Goal: Contribute content

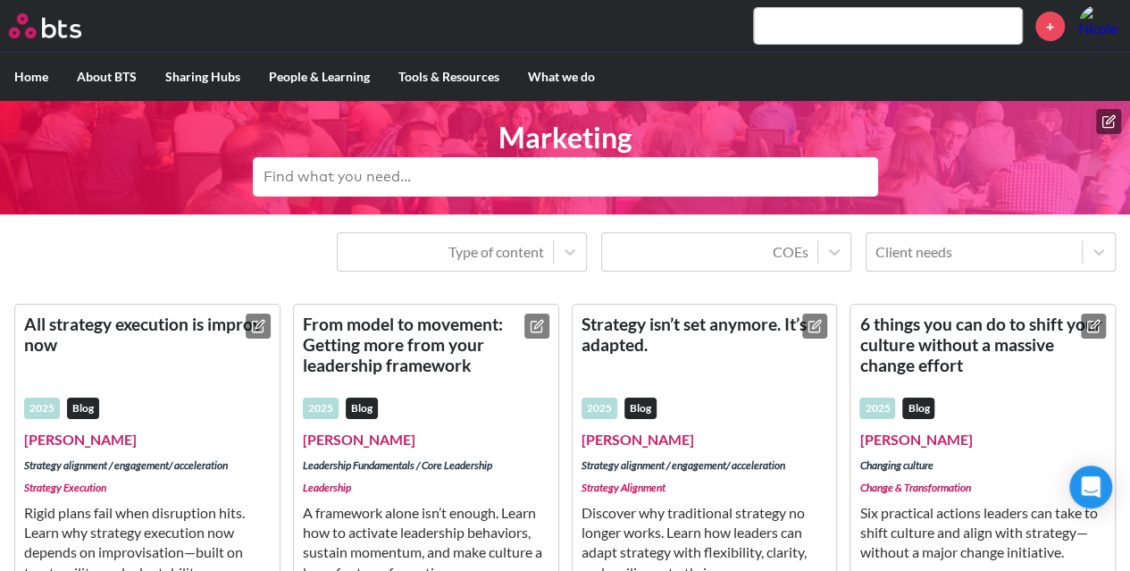
click at [1112, 119] on icon at bounding box center [1108, 121] width 14 height 14
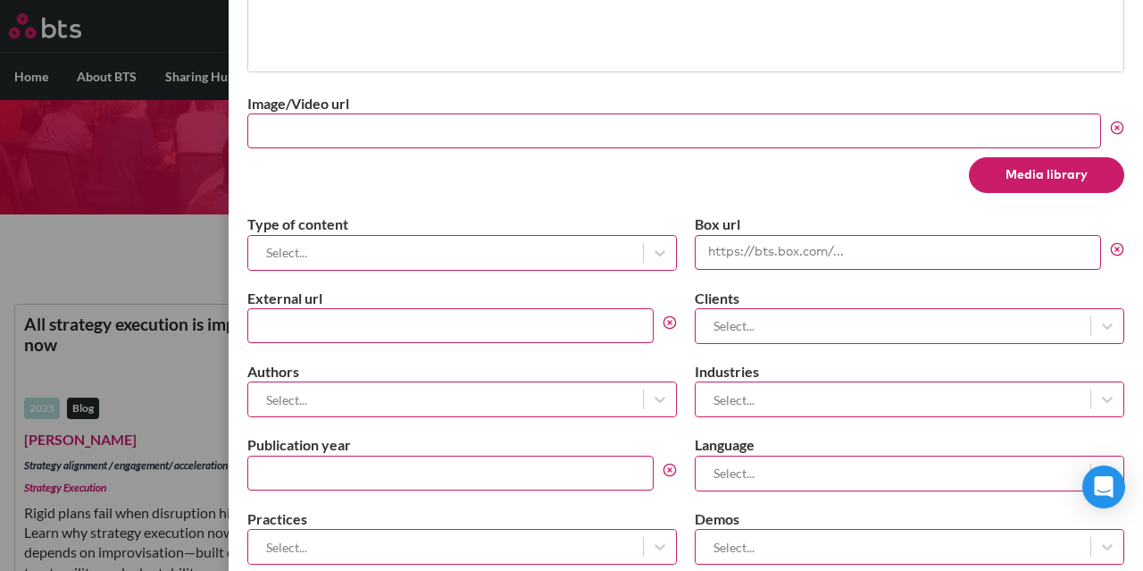
scroll to position [715, 0]
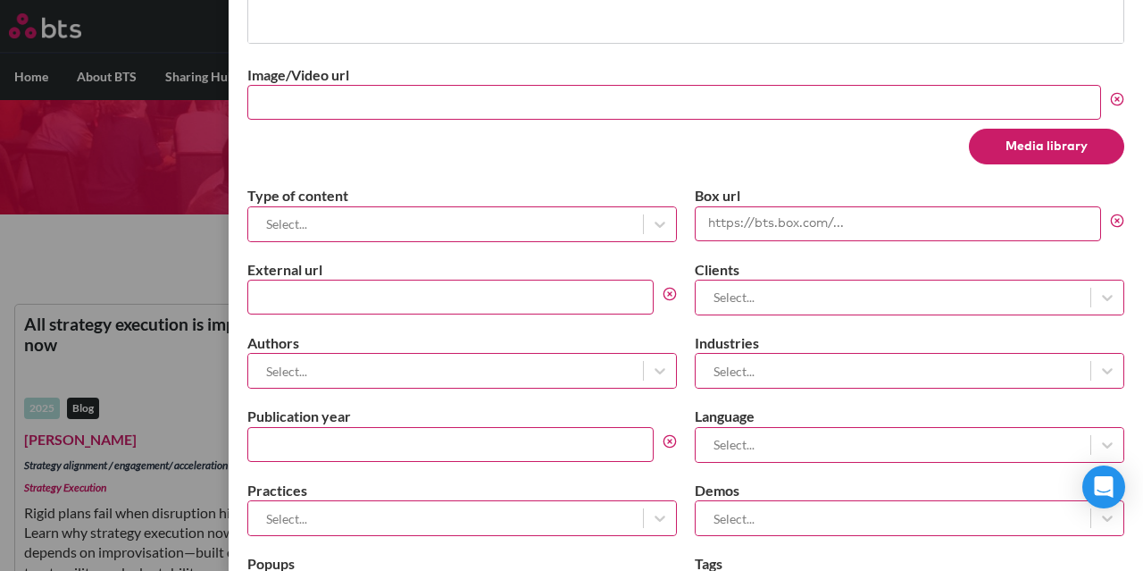
click at [336, 221] on div at bounding box center [445, 224] width 377 height 22
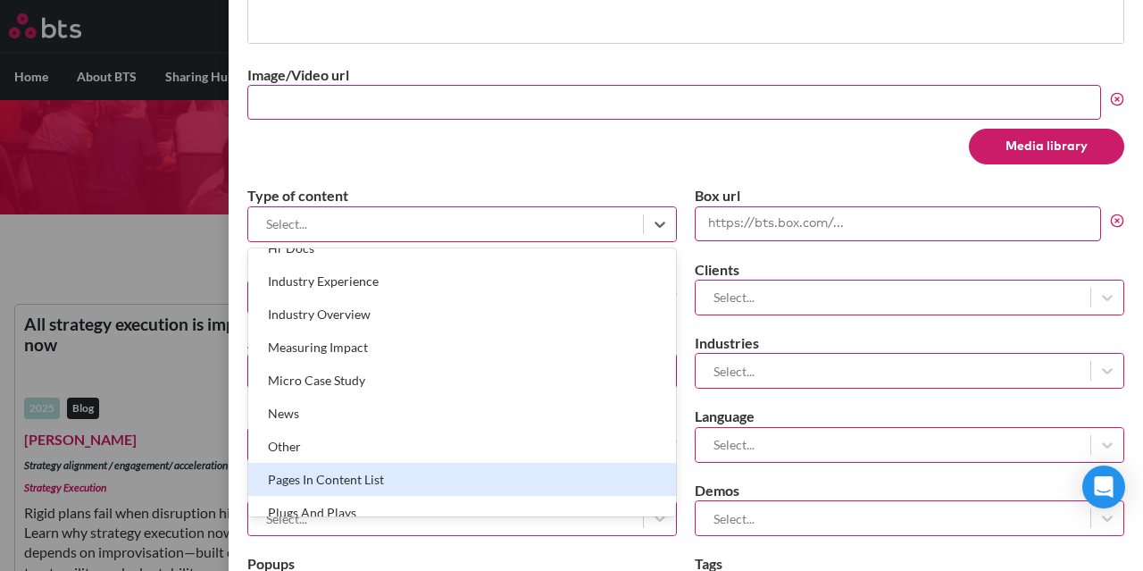
scroll to position [804, 0]
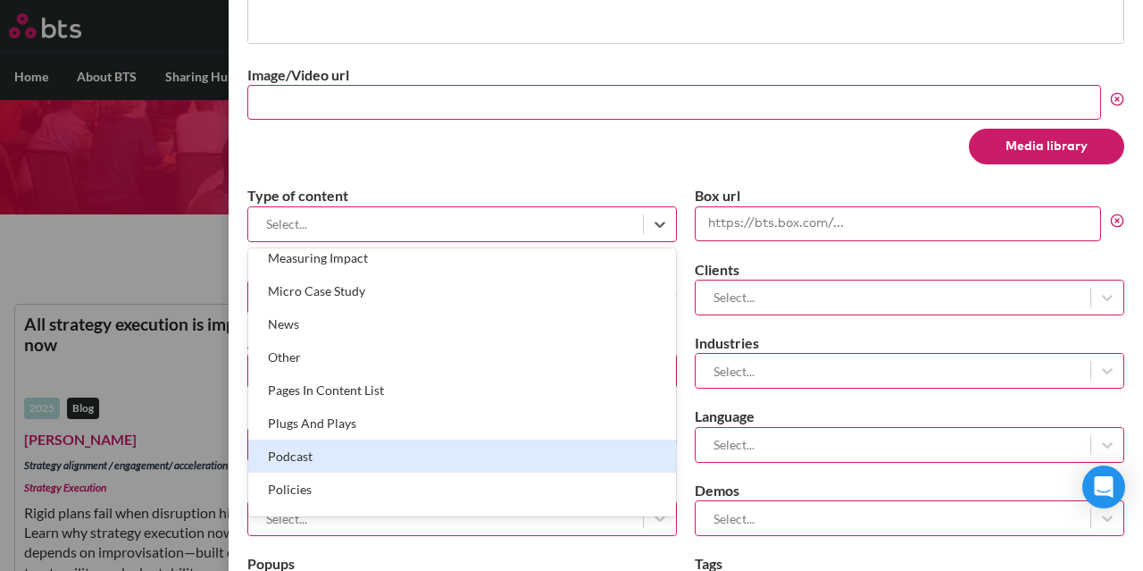
click at [380, 446] on div "Podcast" at bounding box center [462, 455] width 428 height 33
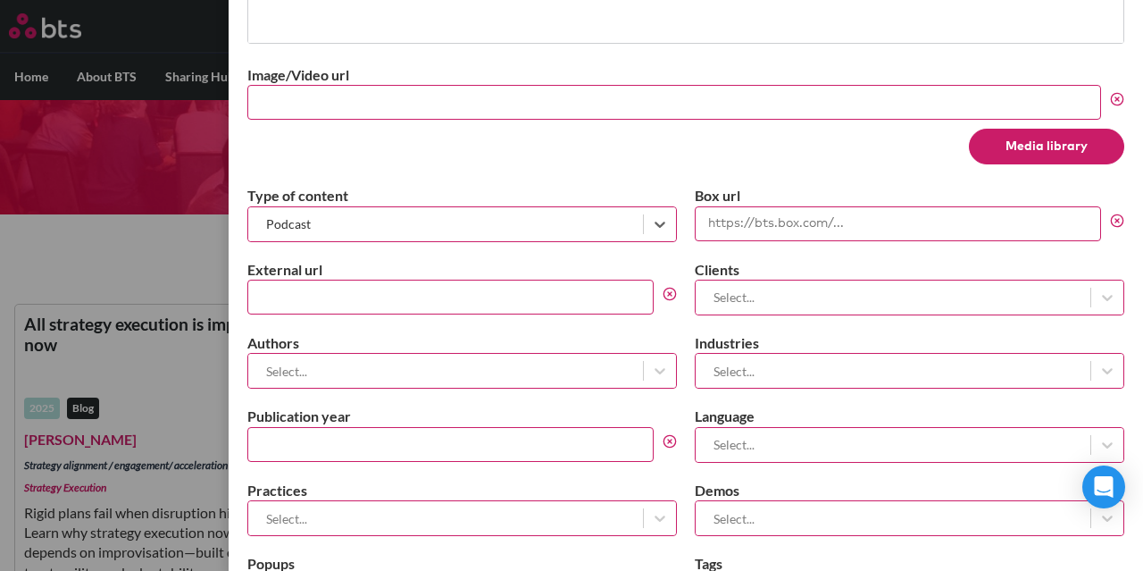
click at [481, 285] on input "External url" at bounding box center [450, 297] width 406 height 35
paste input "[URL][DOMAIN_NAME]"
type input "[URL][DOMAIN_NAME]"
click at [516, 254] on div "Type of content Podcast Box url External url [URL][DOMAIN_NAME] Clients Select.…" at bounding box center [685, 397] width 877 height 423
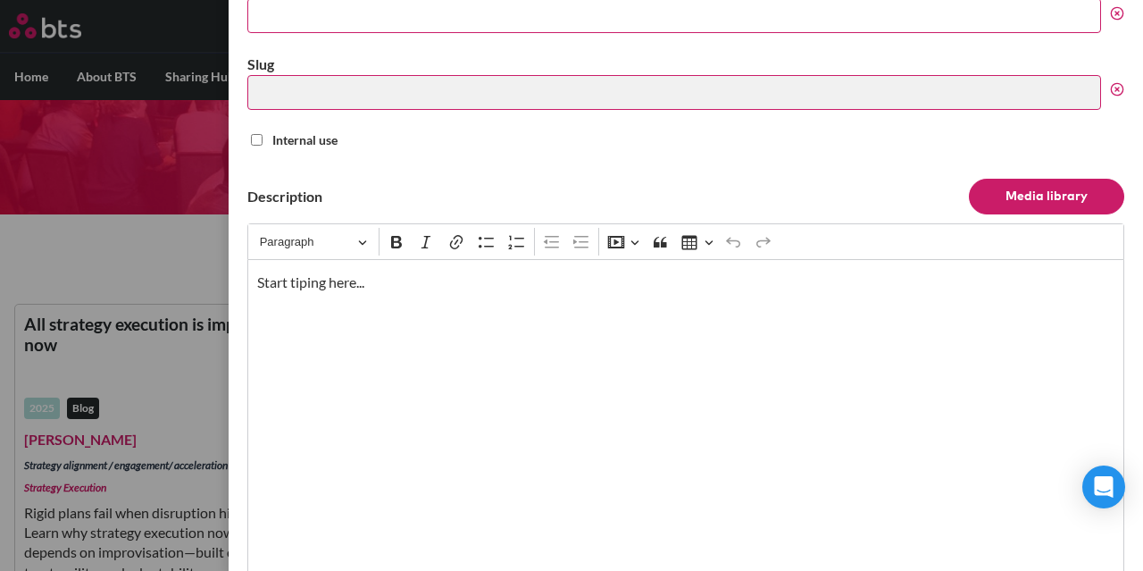
scroll to position [89, 0]
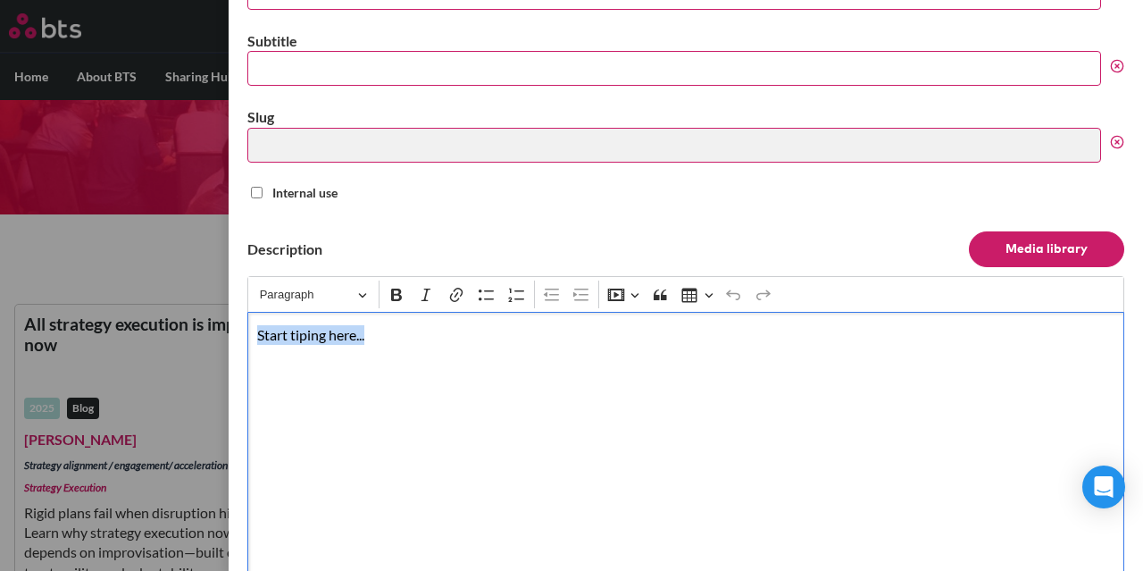
drag, startPoint x: 375, startPoint y: 337, endPoint x: 235, endPoint y: 326, distance: 140.6
click at [235, 326] on div "Create Content Close Title Subtitle Slug Internal use Description Media library…" at bounding box center [686, 285] width 915 height 571
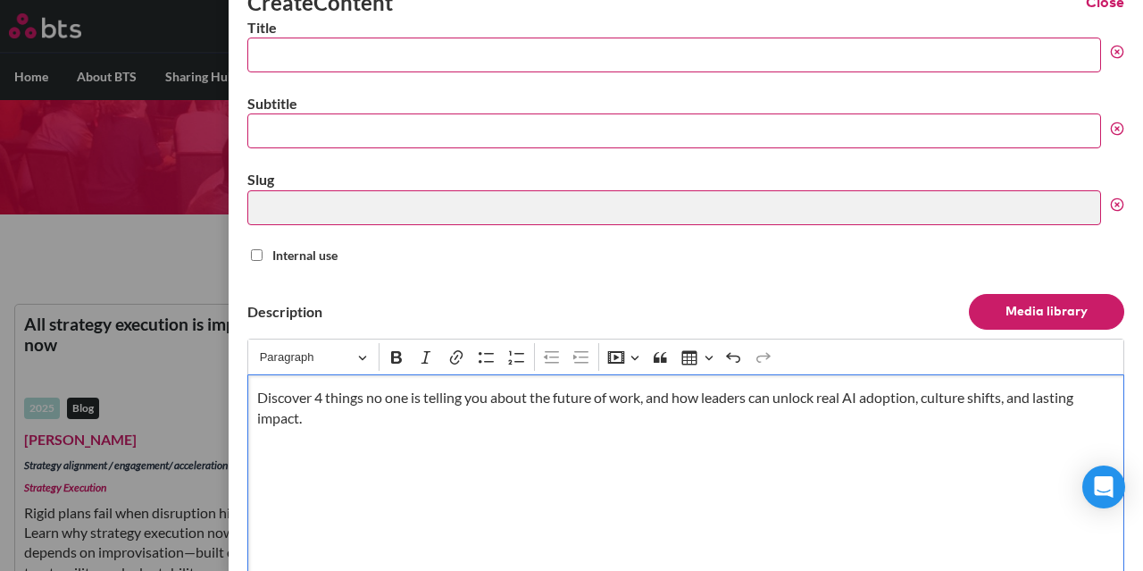
scroll to position [0, 0]
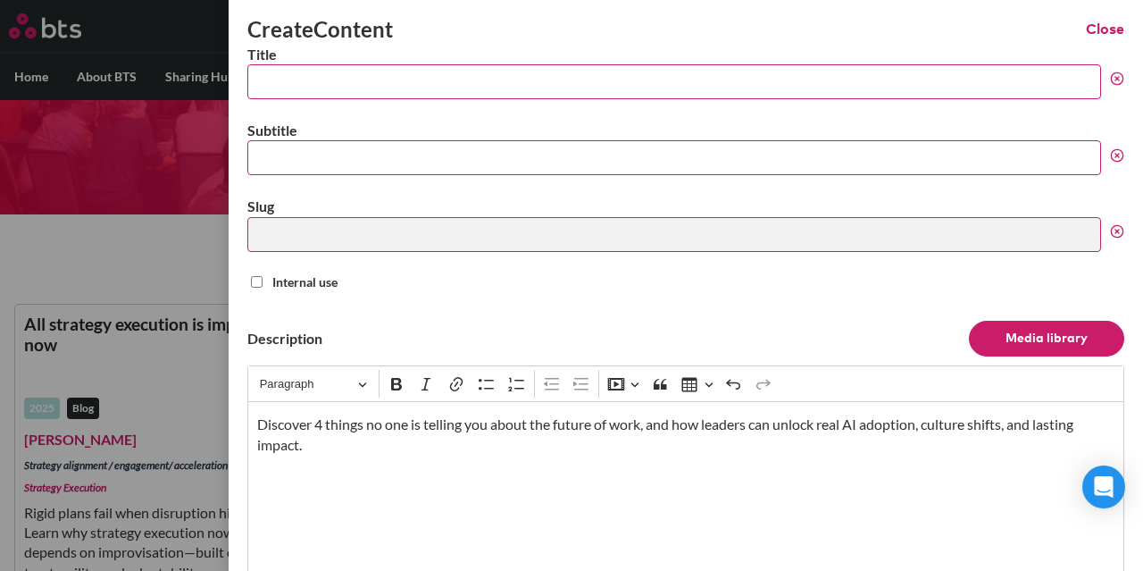
click at [331, 79] on input "Title" at bounding box center [674, 81] width 854 height 35
paste input "4 things nobody is telling you about the future of work"
type input "4 things nobody is telling you about the future of work"
type input "4-things-nobody-is-telling-you-about-the-future-of-work"
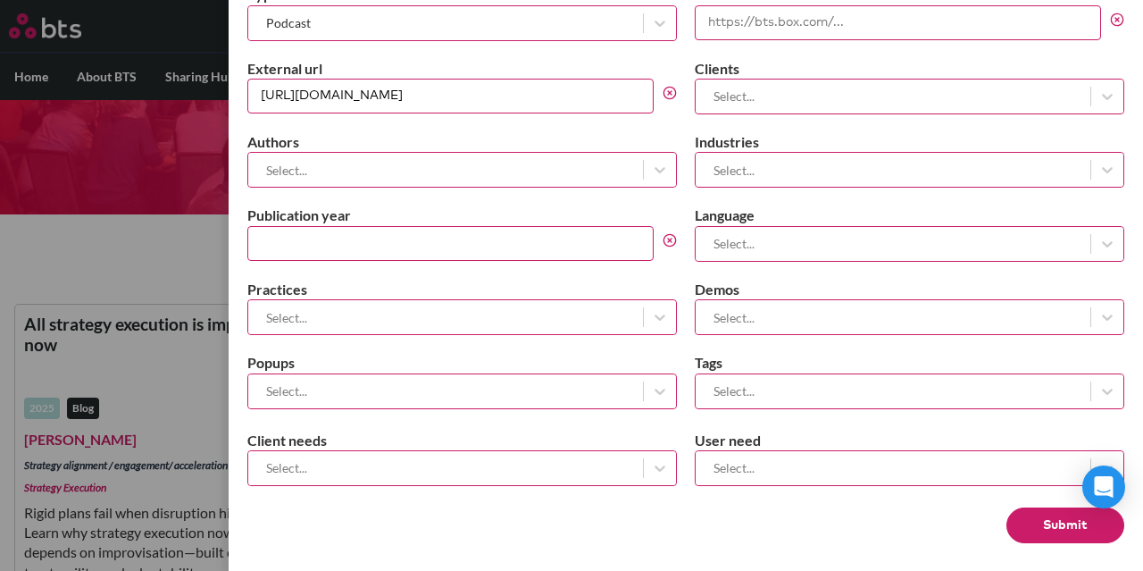
scroll to position [826, 0]
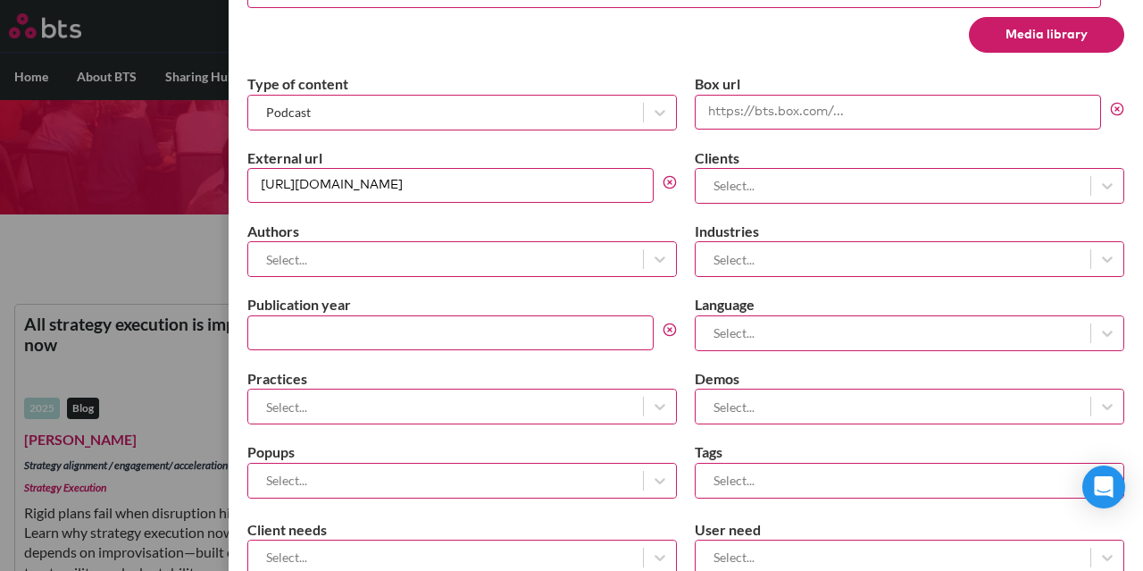
type input "4 things nobody is telling you about the future of work"
click at [464, 251] on div at bounding box center [445, 259] width 377 height 22
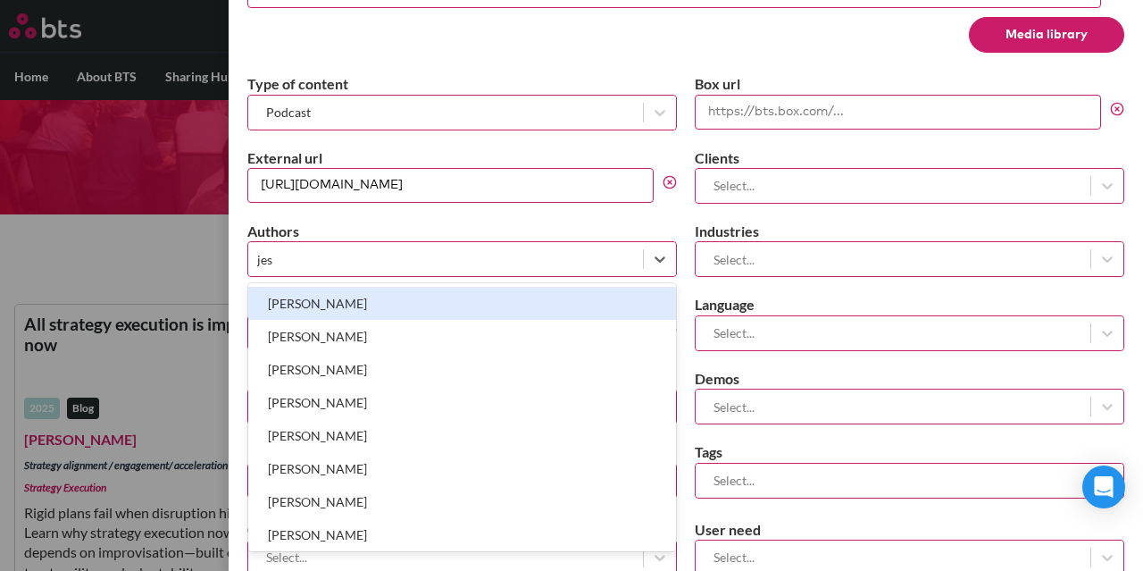
type input "[PERSON_NAME]"
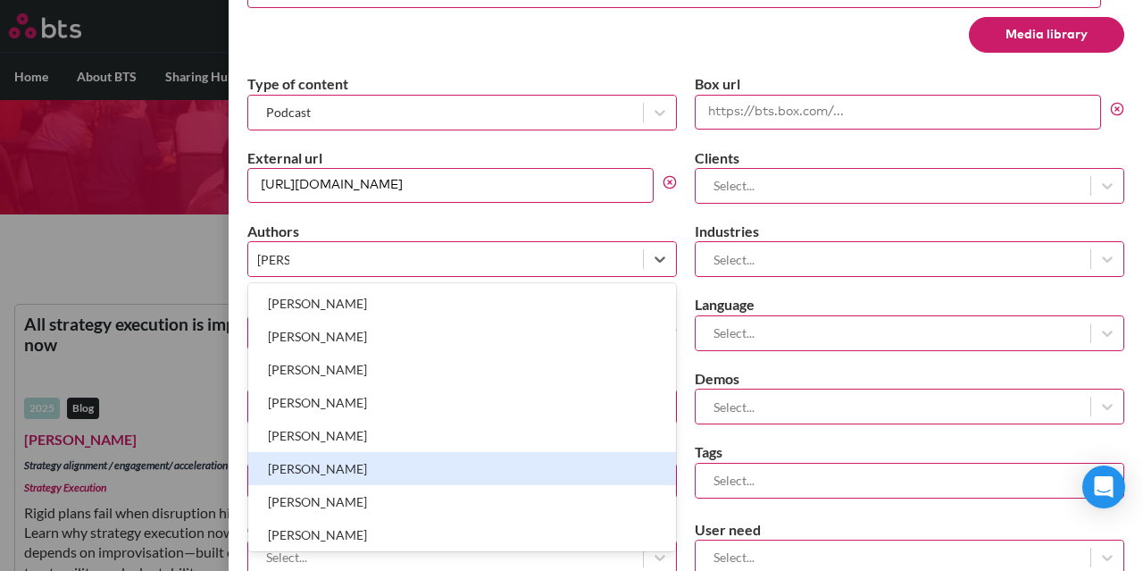
scroll to position [89, 0]
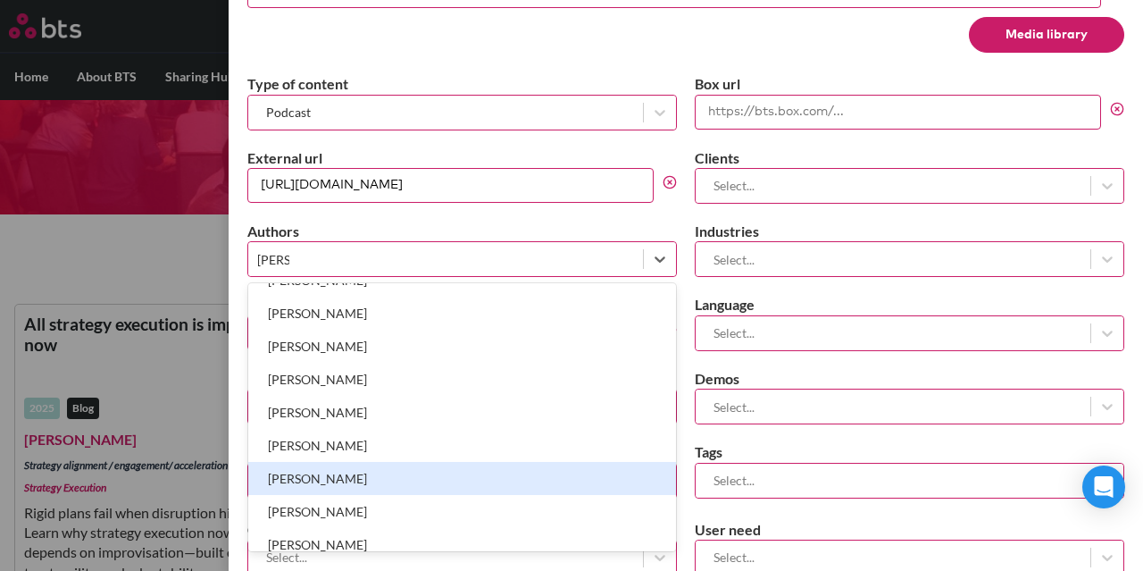
click at [410, 464] on div "[PERSON_NAME]" at bounding box center [462, 478] width 428 height 33
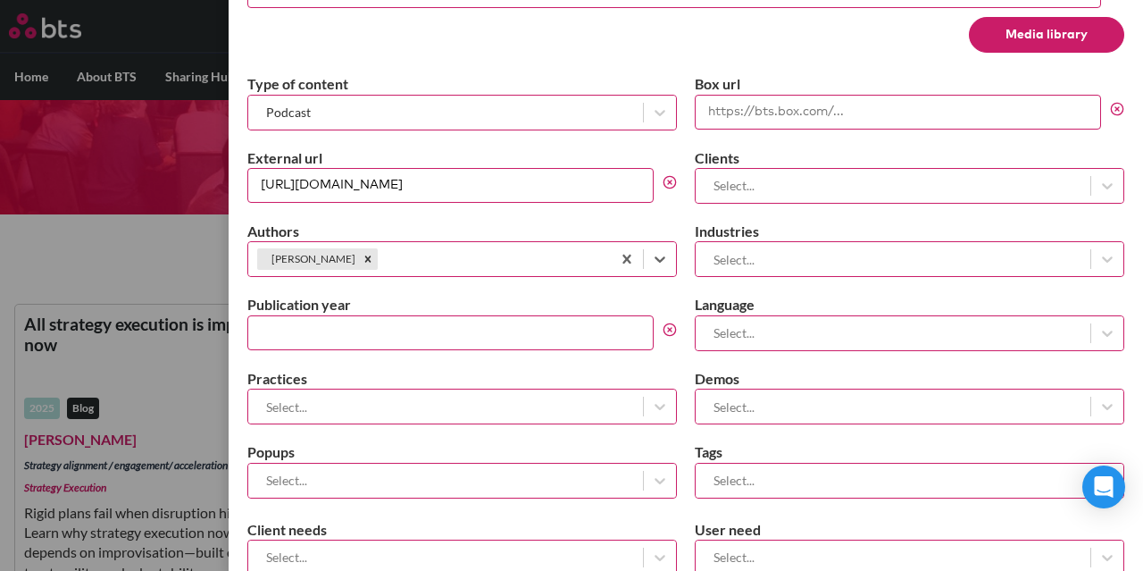
click at [473, 335] on input "Publication year" at bounding box center [450, 332] width 406 height 35
type input "2025"
click at [527, 396] on div at bounding box center [445, 407] width 377 height 22
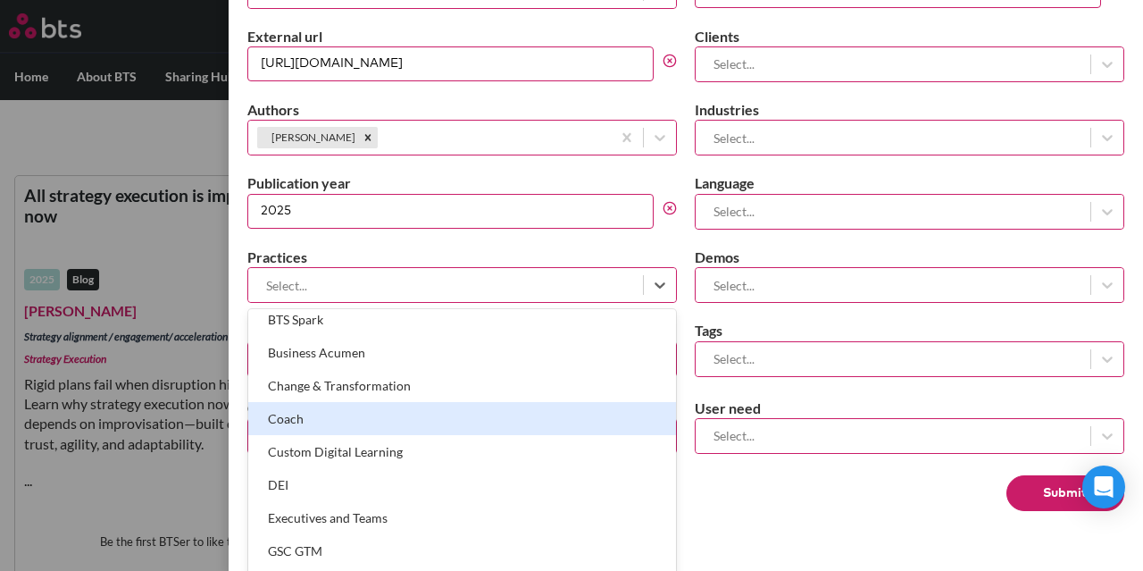
scroll to position [0, 0]
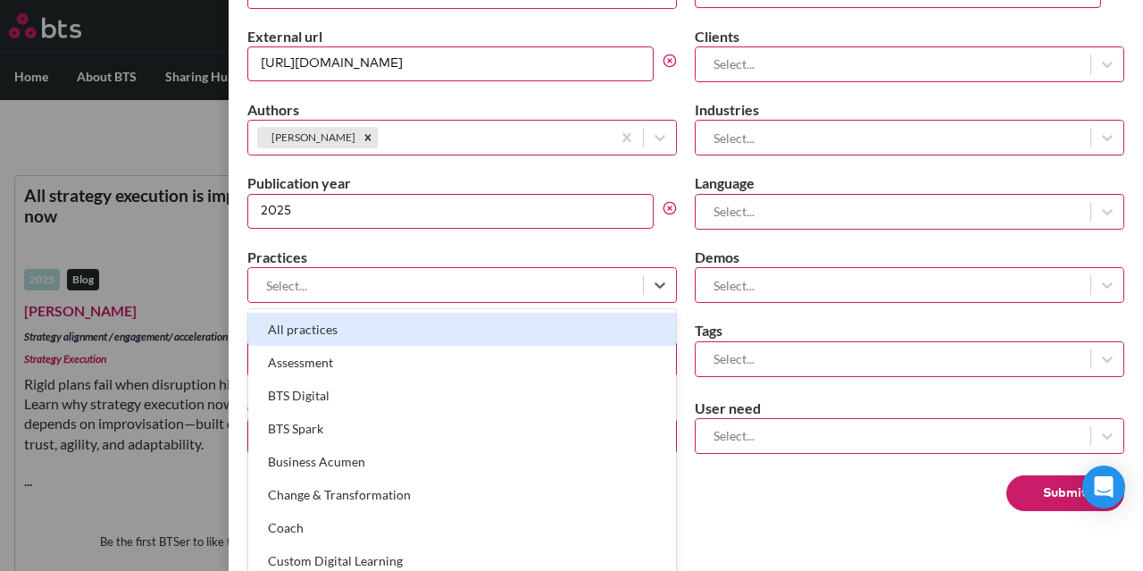
click at [570, 328] on div "All practices" at bounding box center [462, 329] width 428 height 33
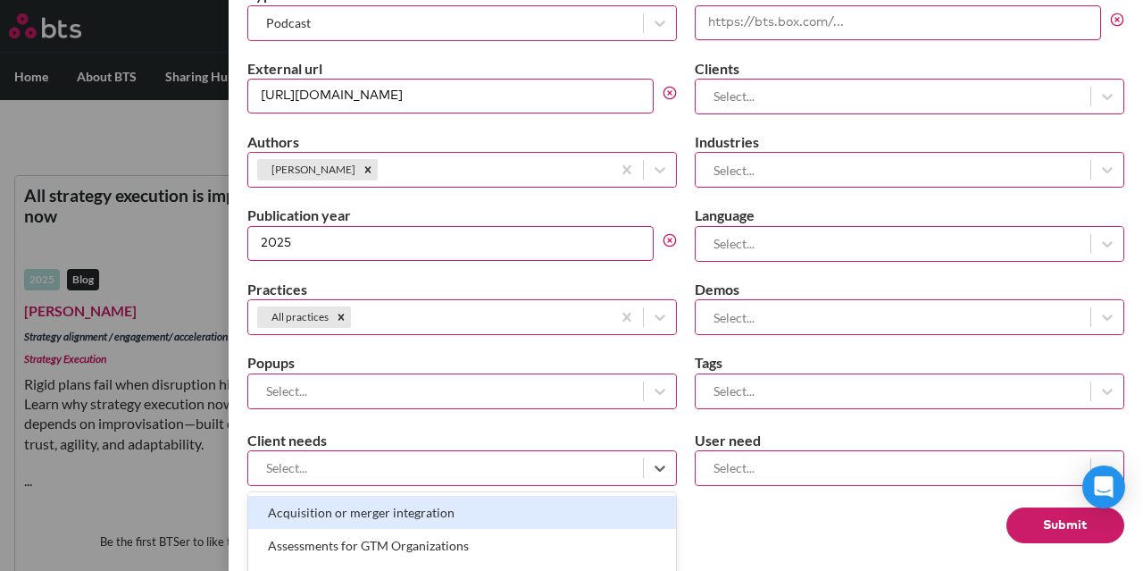
click at [606, 464] on div at bounding box center [445, 467] width 377 height 22
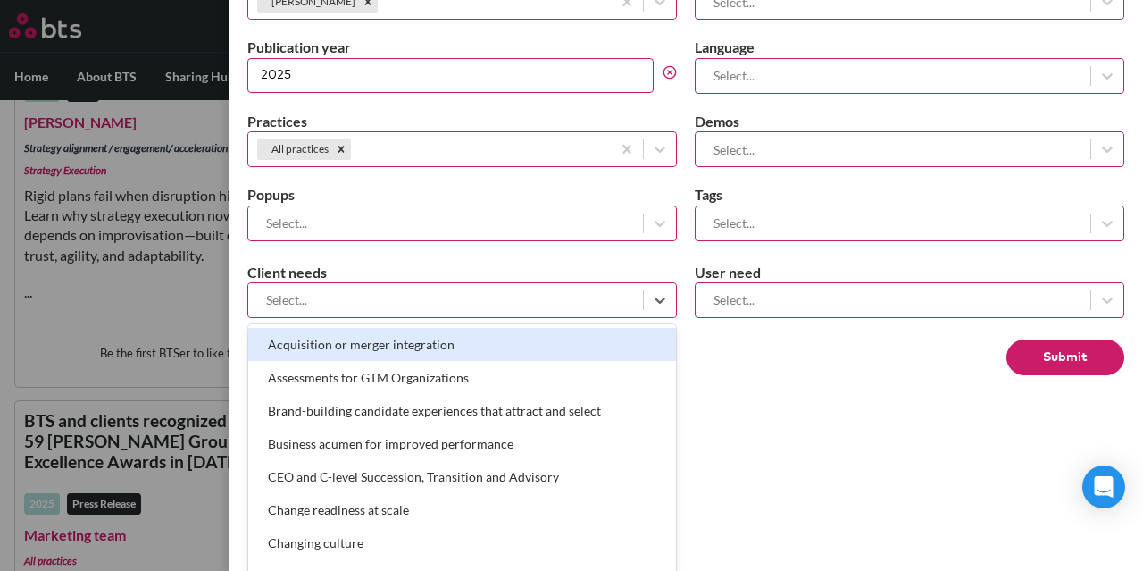
scroll to position [1097, 0]
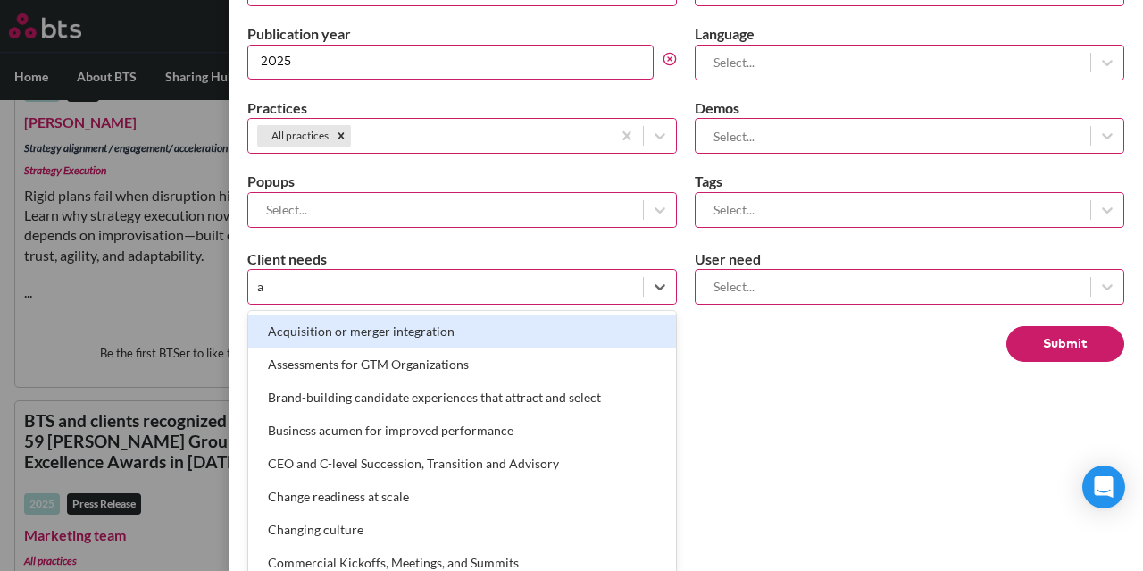
type input "ai"
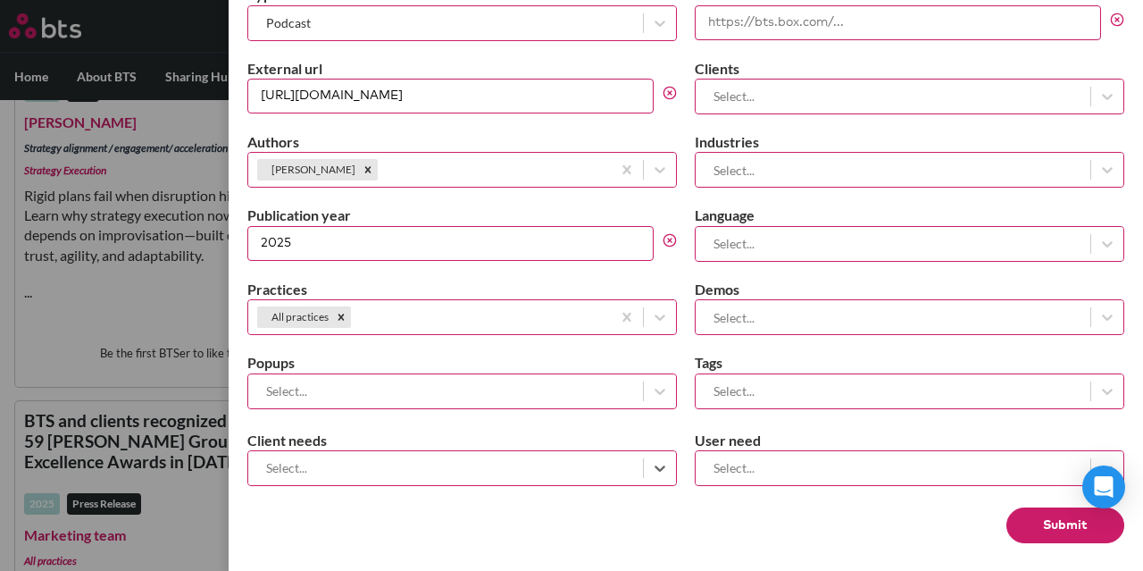
drag, startPoint x: 562, startPoint y: 450, endPoint x: 304, endPoint y: 450, distance: 258.1
click at [304, 456] on div at bounding box center [445, 467] width 377 height 22
click at [870, 232] on div at bounding box center [893, 243] width 377 height 22
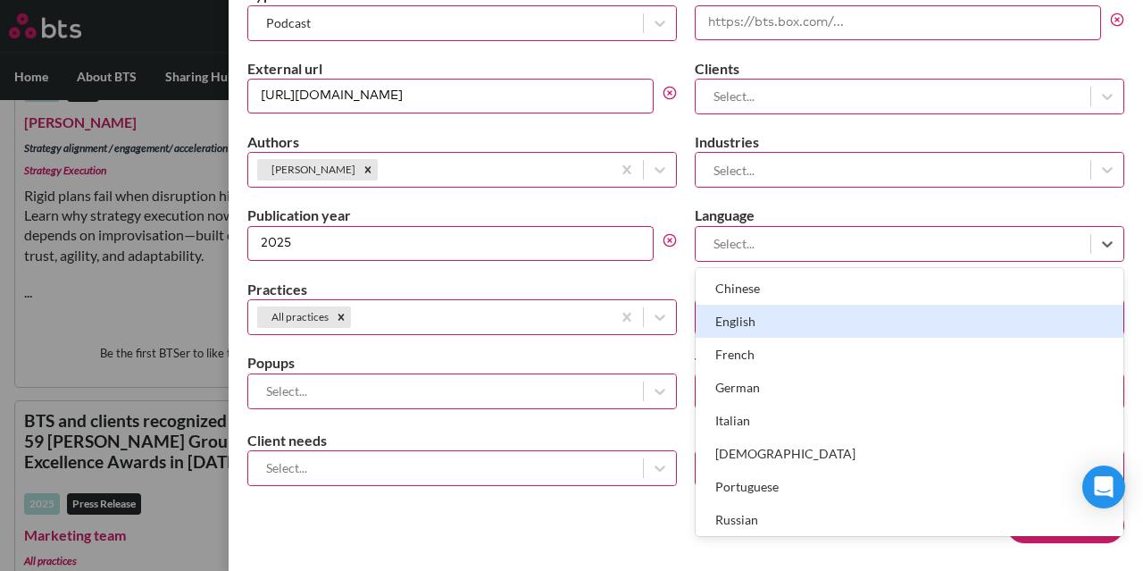
click at [862, 312] on div "English" at bounding box center [910, 321] width 428 height 33
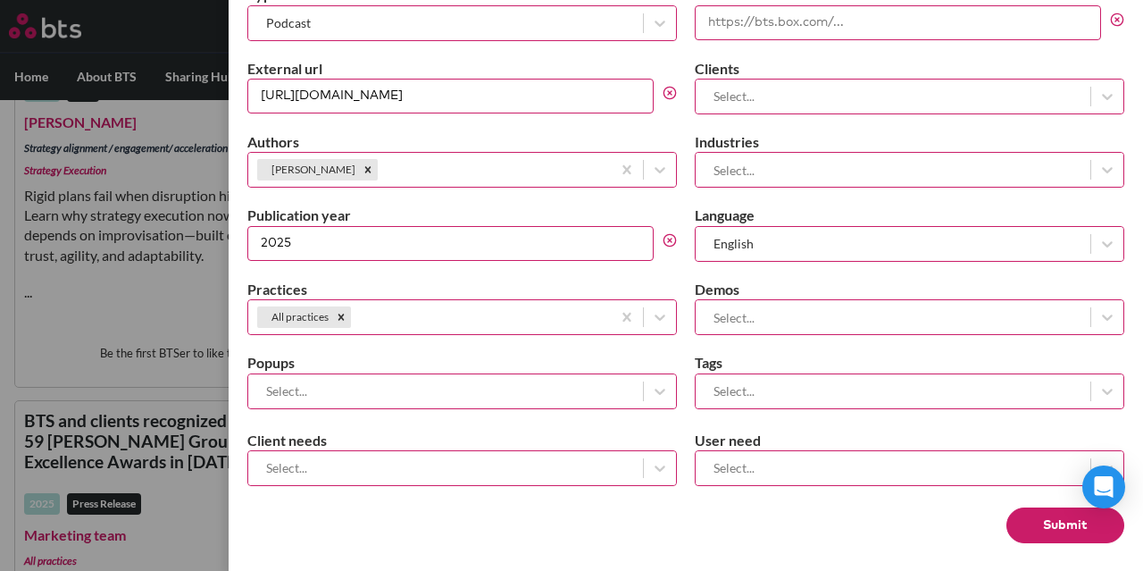
click at [1047, 514] on button "Submit" at bounding box center [1066, 525] width 118 height 36
